Goal: Task Accomplishment & Management: Use online tool/utility

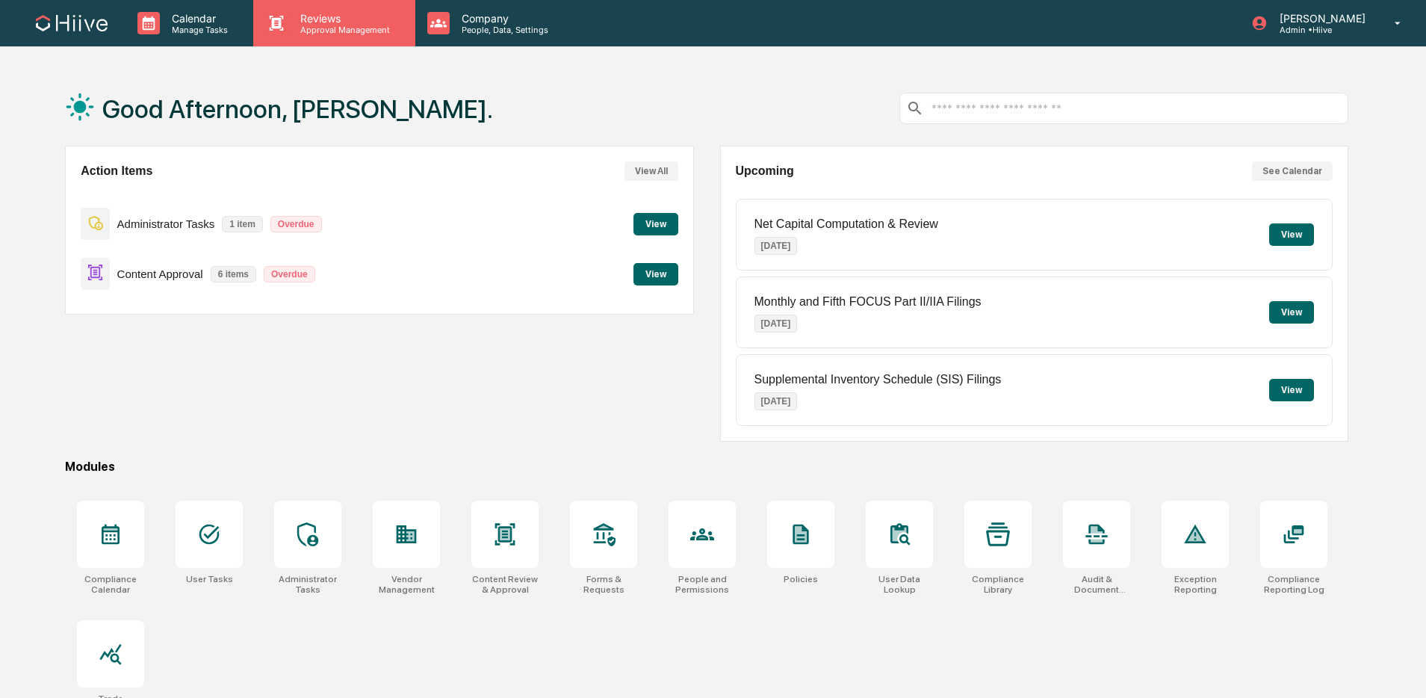
click at [354, 30] on p "Approval Management" at bounding box center [342, 30] width 109 height 10
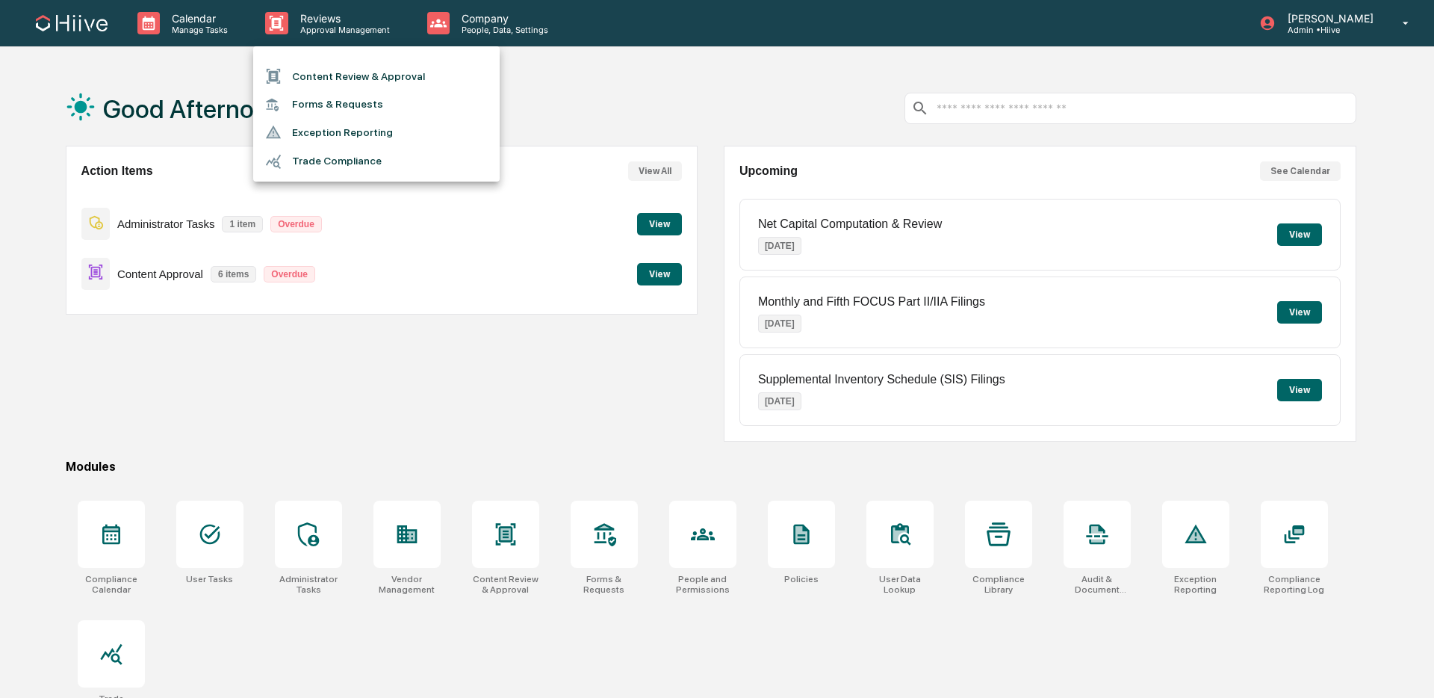
click at [353, 75] on li "Content Review & Approval" at bounding box center [376, 76] width 247 height 28
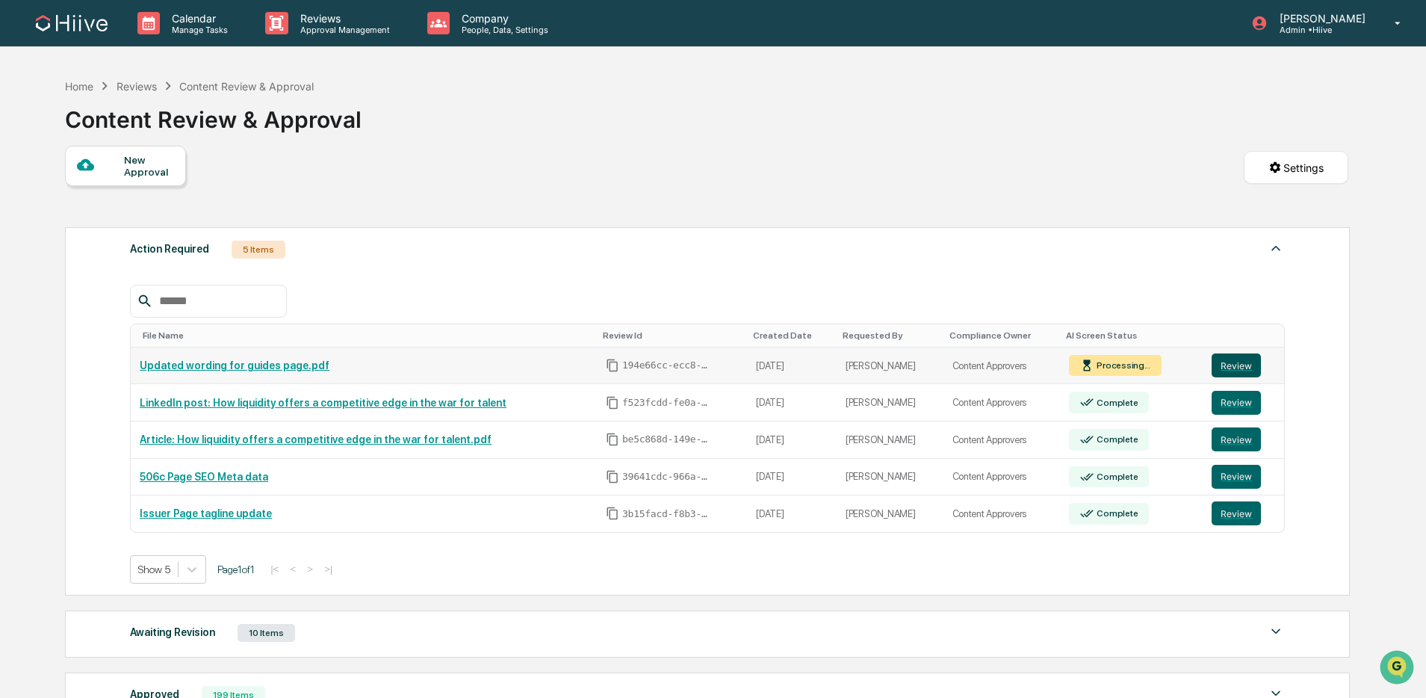
click at [1226, 371] on button "Review" at bounding box center [1236, 365] width 49 height 24
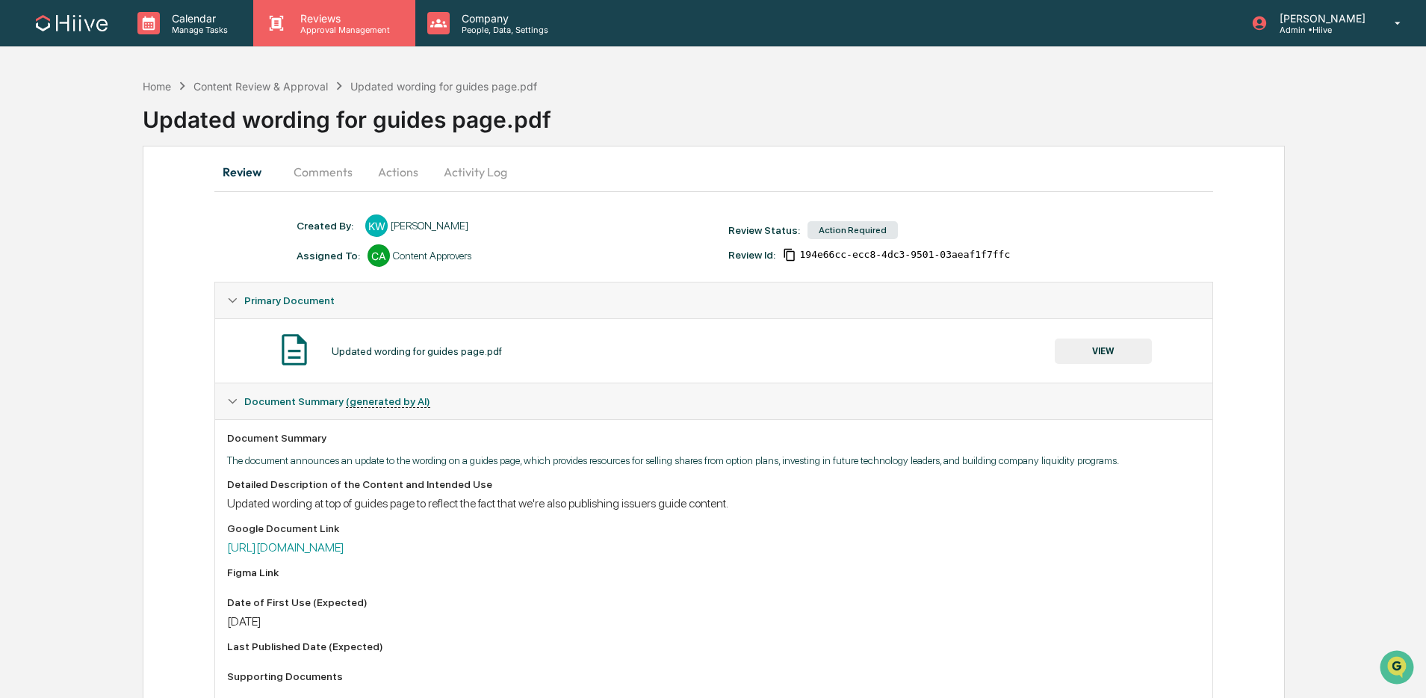
click at [342, 23] on p "Reviews" at bounding box center [342, 18] width 109 height 13
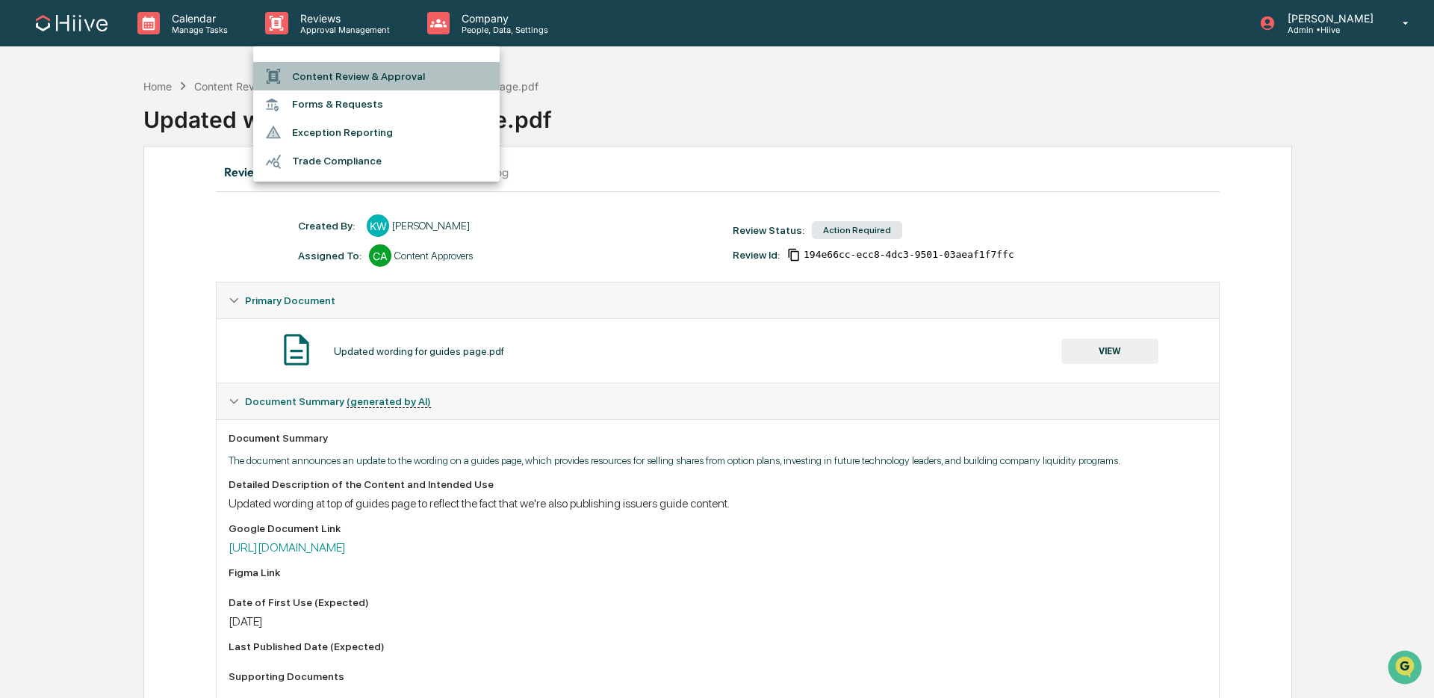
click at [344, 72] on li "Content Review & Approval" at bounding box center [376, 76] width 247 height 28
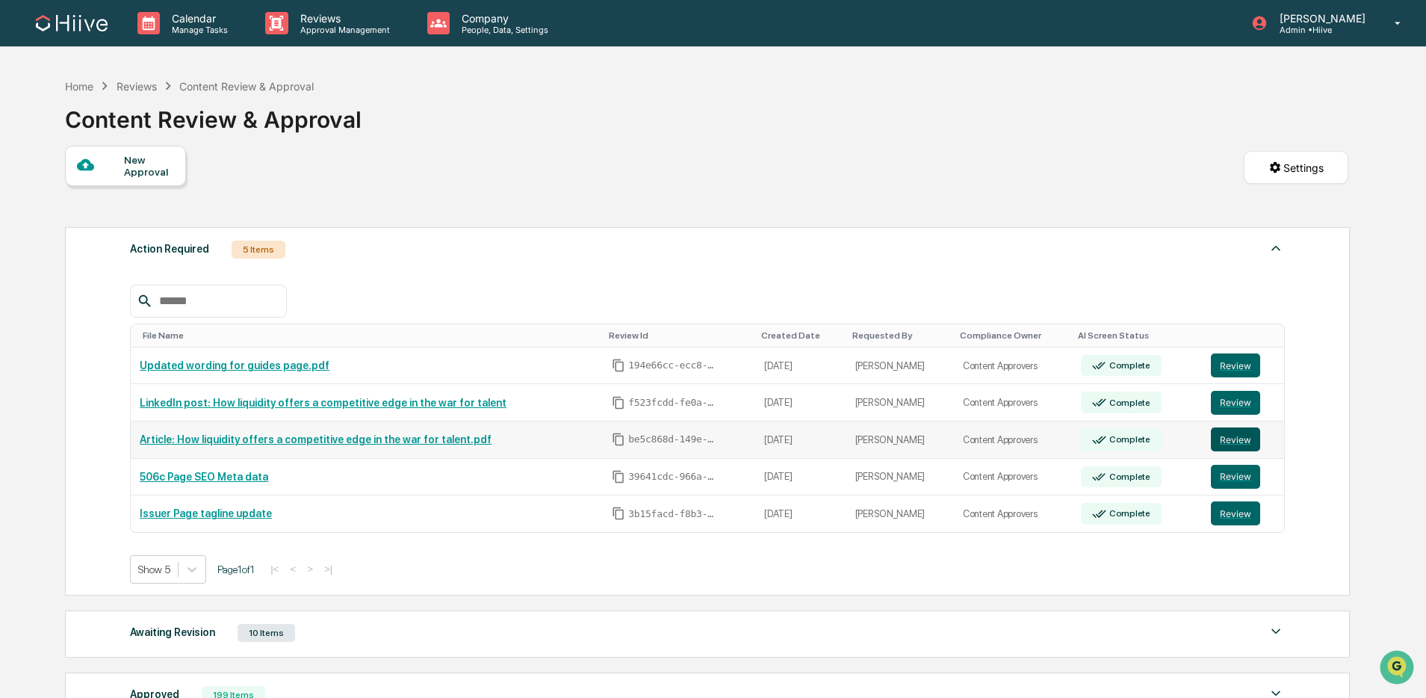
click at [1231, 445] on button "Review" at bounding box center [1235, 439] width 49 height 24
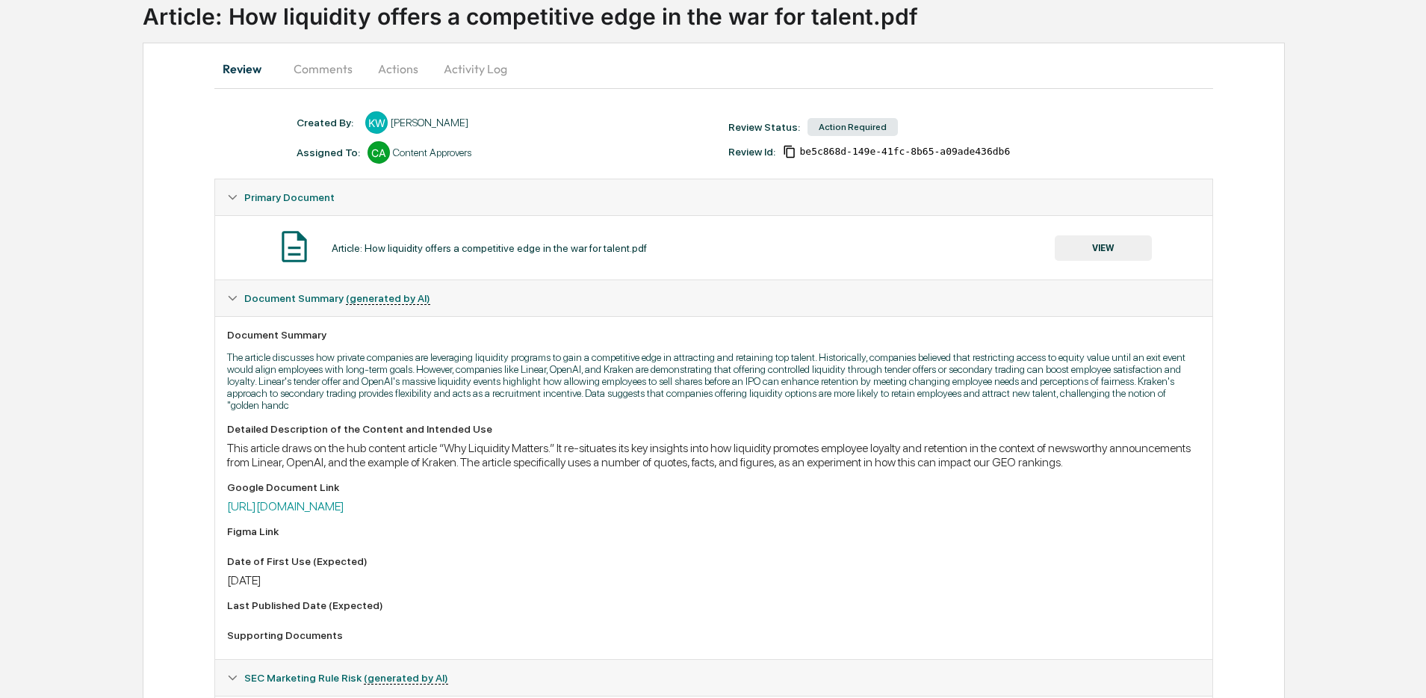
scroll to position [324, 0]
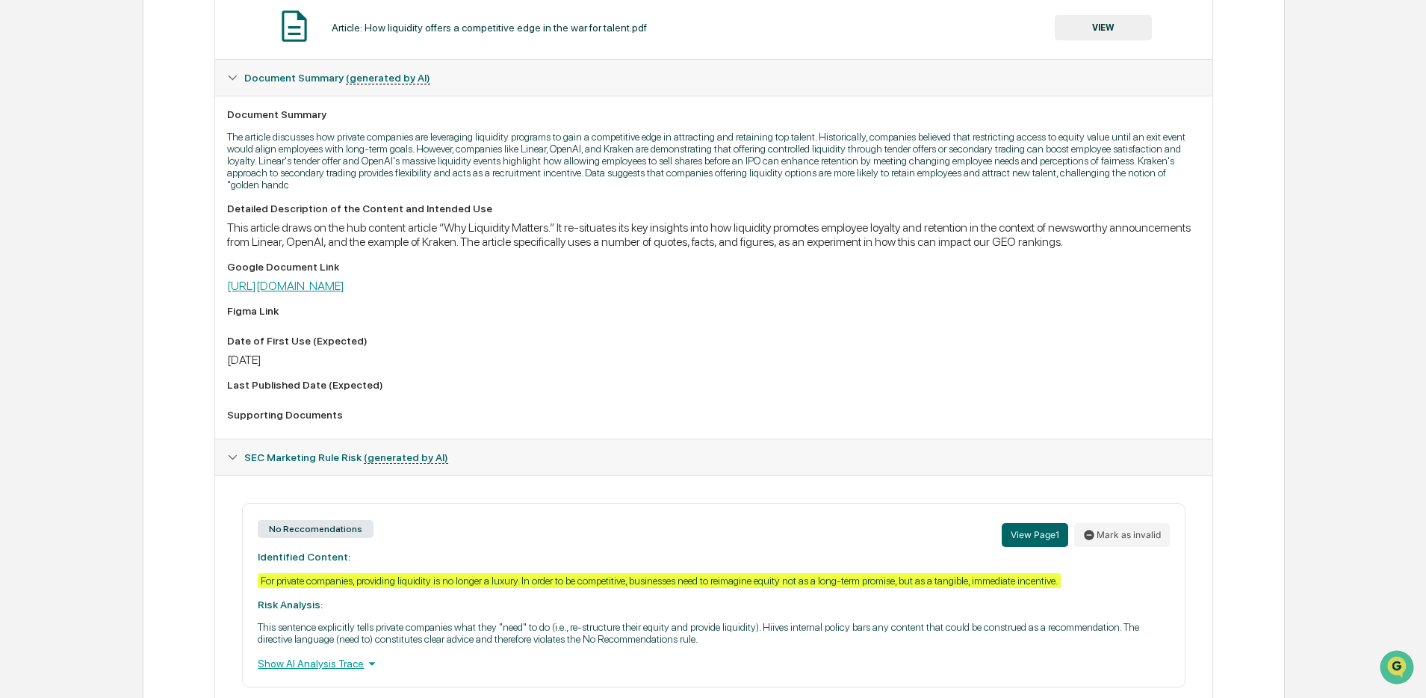
click at [344, 293] on link "https://docs.google.com/document/d/10GhCTwg5_0Oru9OraY6xLMp3_PH8dkMrDoEBDpkUlbM…" at bounding box center [285, 286] width 117 height 14
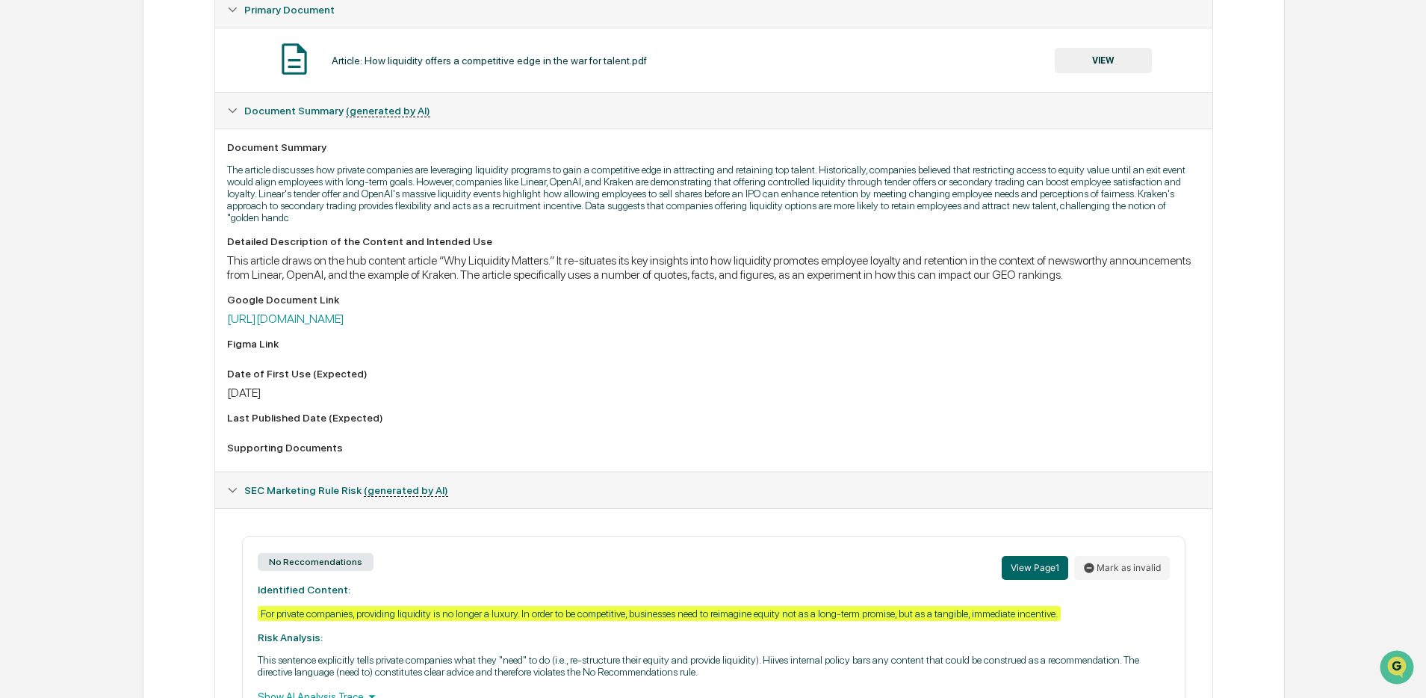
scroll to position [0, 0]
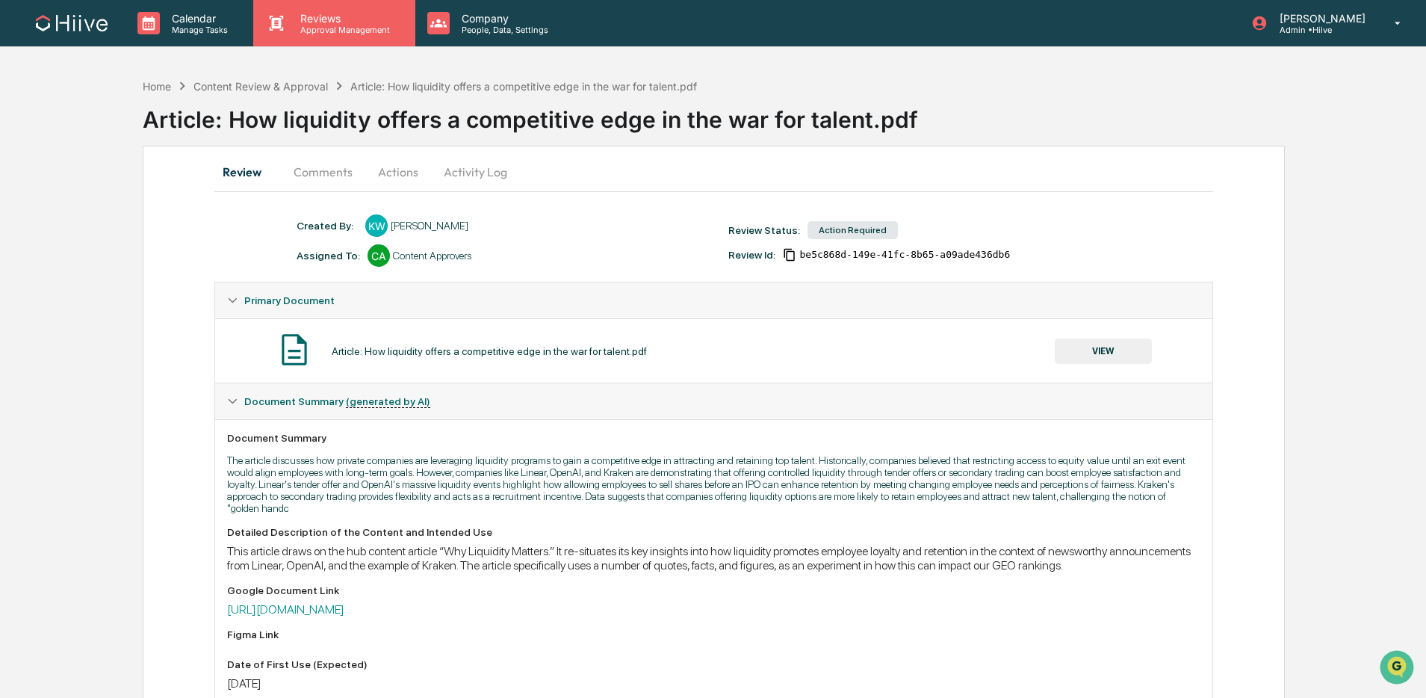
click at [319, 34] on p "Approval Management" at bounding box center [342, 30] width 109 height 10
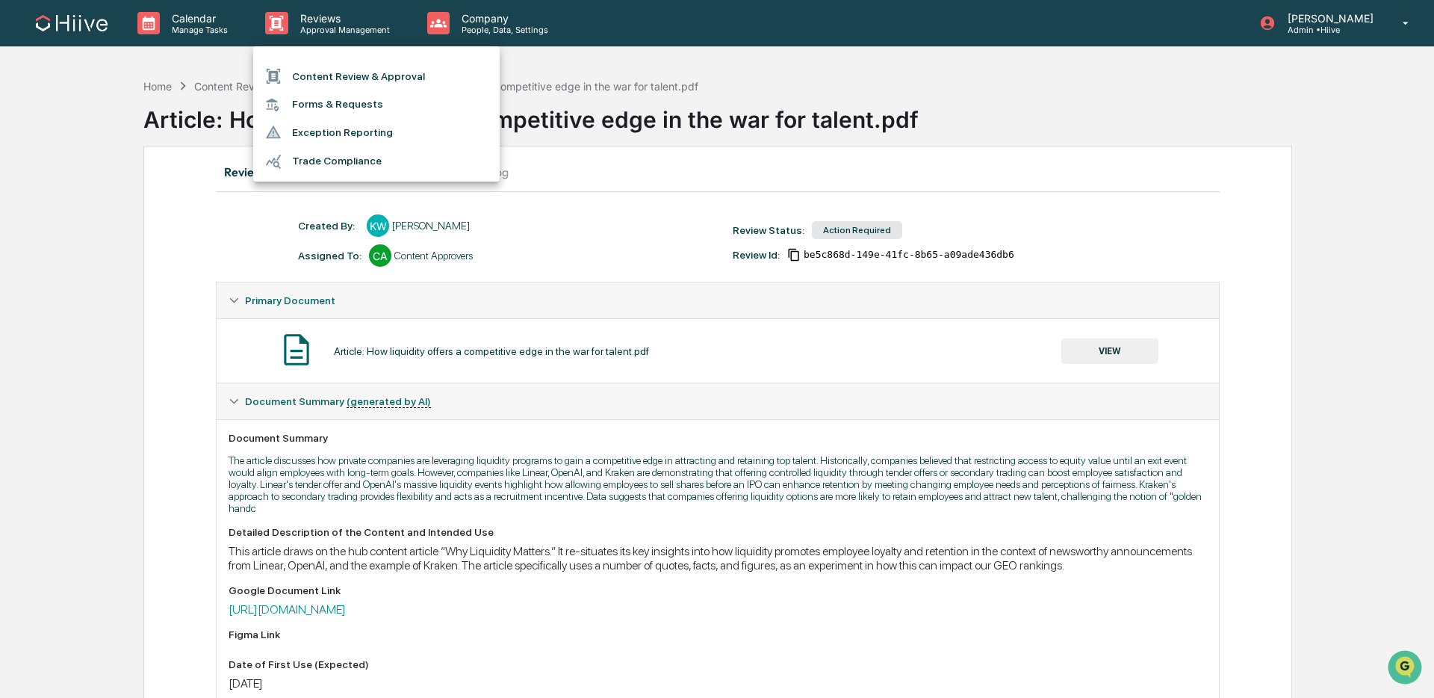
click at [327, 79] on li "Content Review & Approval" at bounding box center [376, 76] width 247 height 28
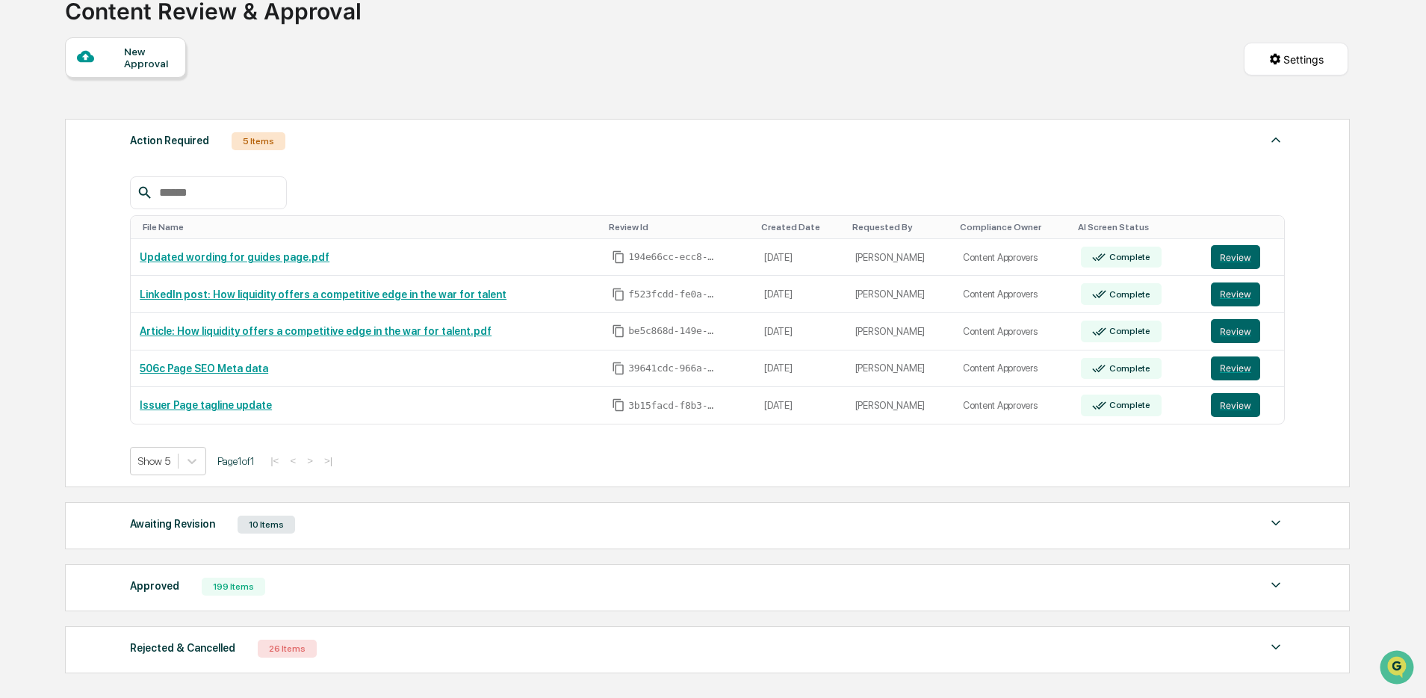
scroll to position [224, 0]
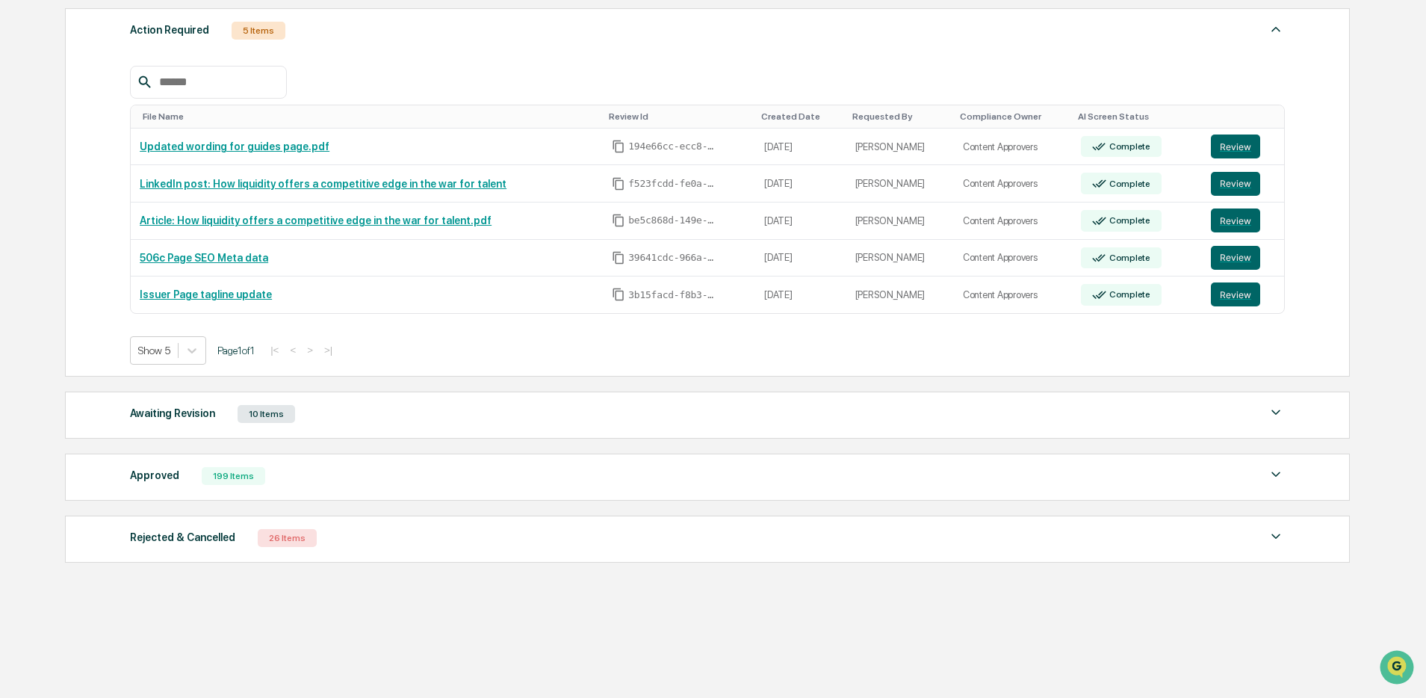
click at [328, 474] on div "Approved 199 Items" at bounding box center [707, 475] width 1155 height 21
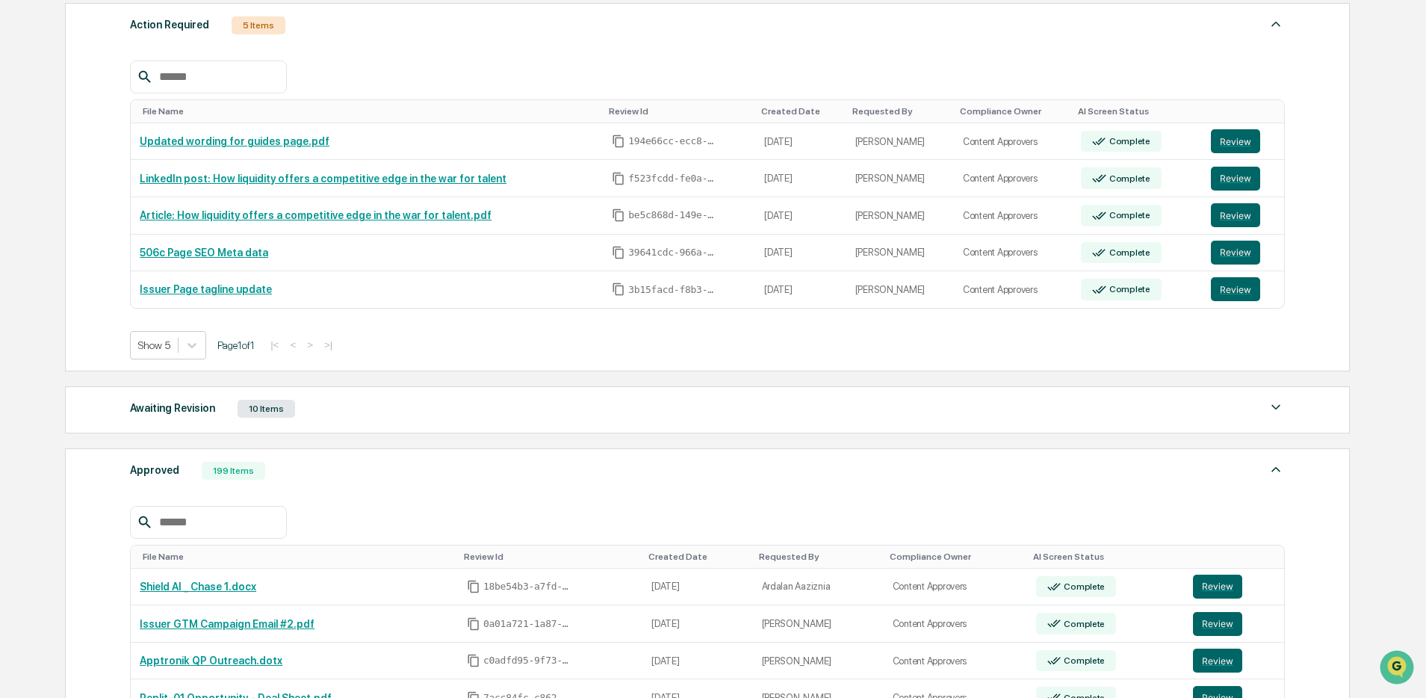
click at [227, 516] on div at bounding box center [208, 522] width 157 height 33
click at [244, 527] on input "text" at bounding box center [216, 522] width 127 height 19
paste input "**********"
type input "**********"
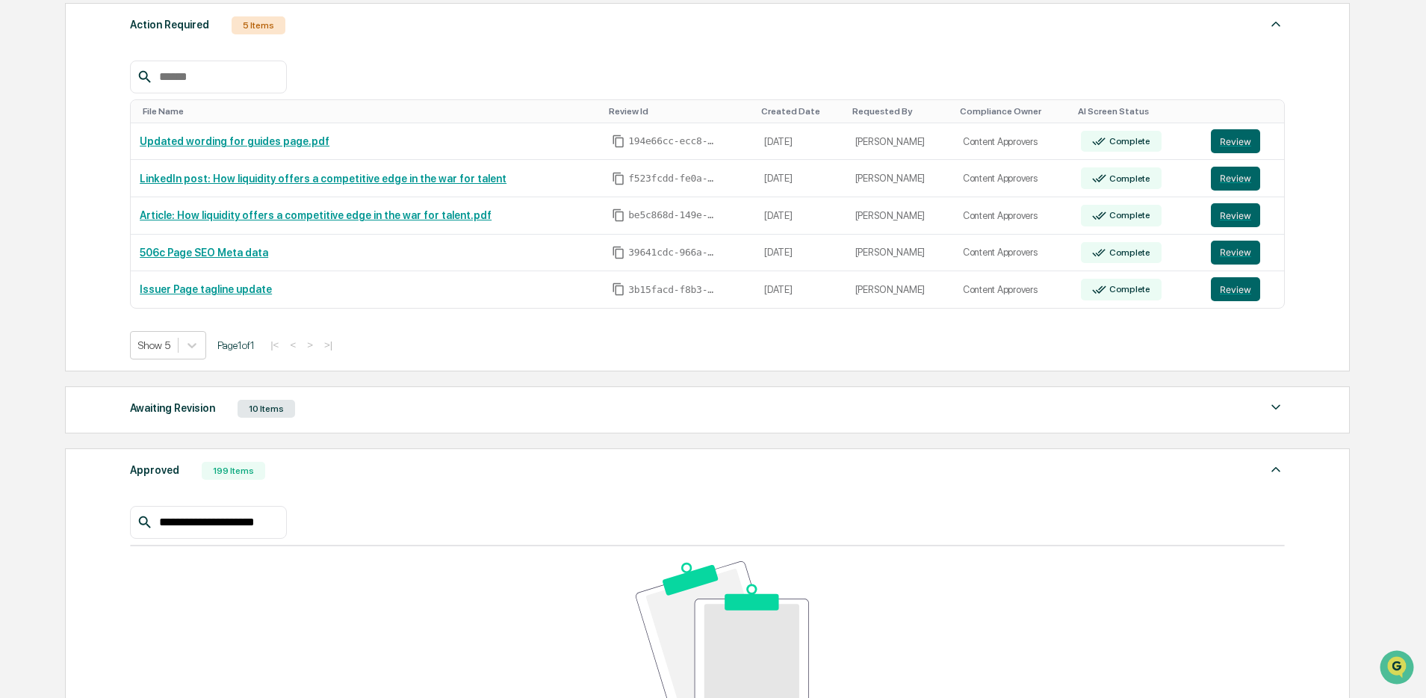
drag, startPoint x: 262, startPoint y: 526, endPoint x: 272, endPoint y: 526, distance: 9.7
click at [262, 526] on input "**********" at bounding box center [216, 522] width 127 height 19
drag, startPoint x: 281, startPoint y: 526, endPoint x: 137, endPoint y: 521, distance: 144.3
click at [137, 521] on div "**********" at bounding box center [208, 522] width 157 height 33
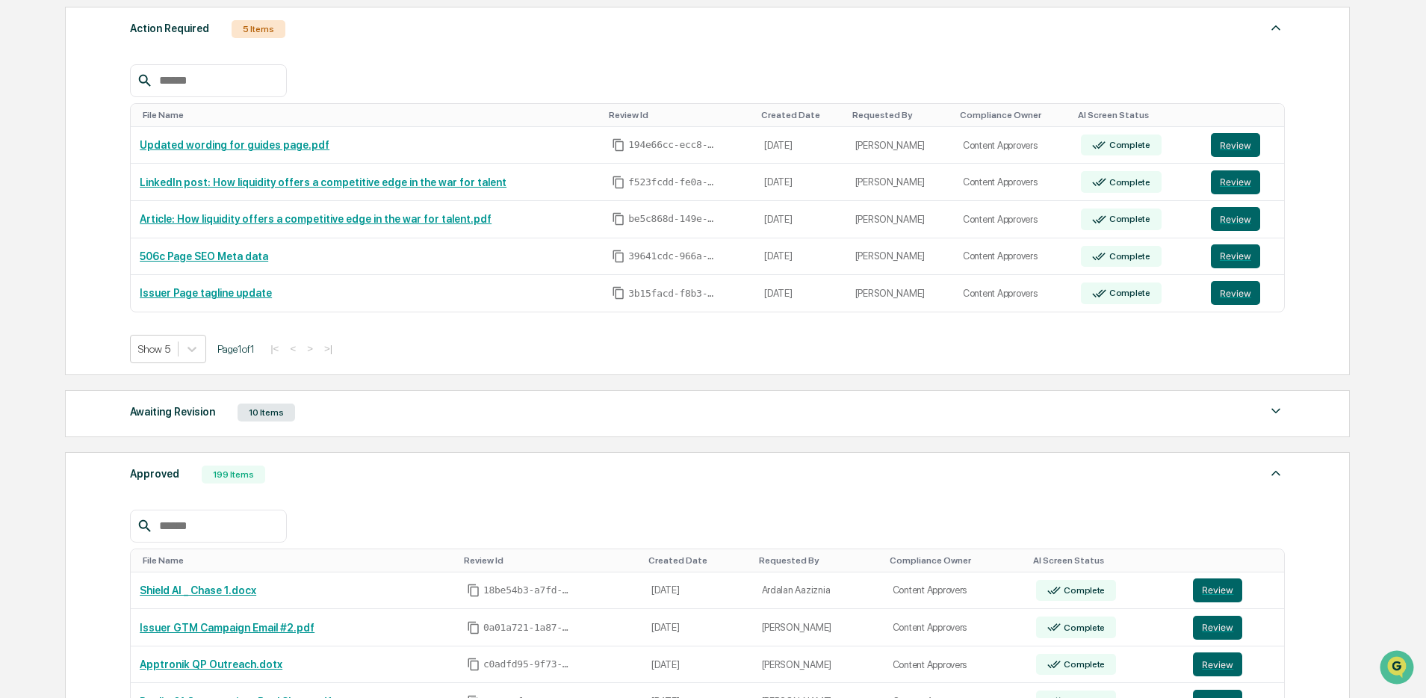
scroll to position [226, 0]
